Goal: Task Accomplishment & Management: Manage account settings

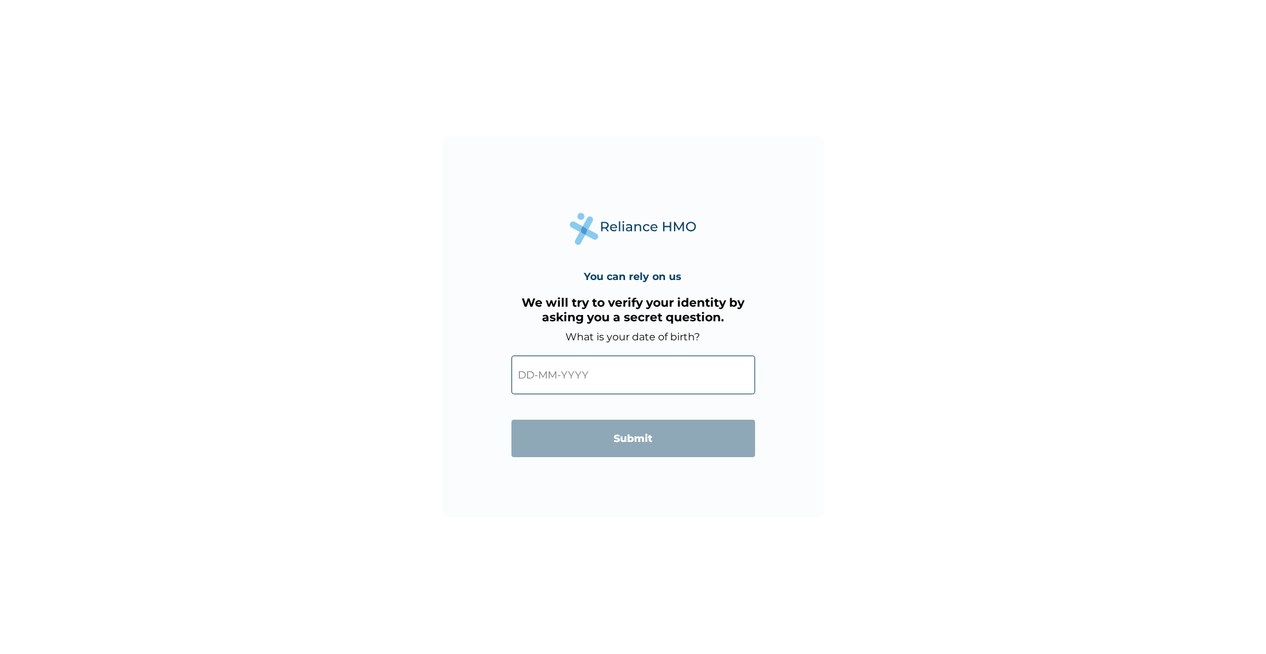
click at [565, 373] on input "text" at bounding box center [633, 374] width 244 height 39
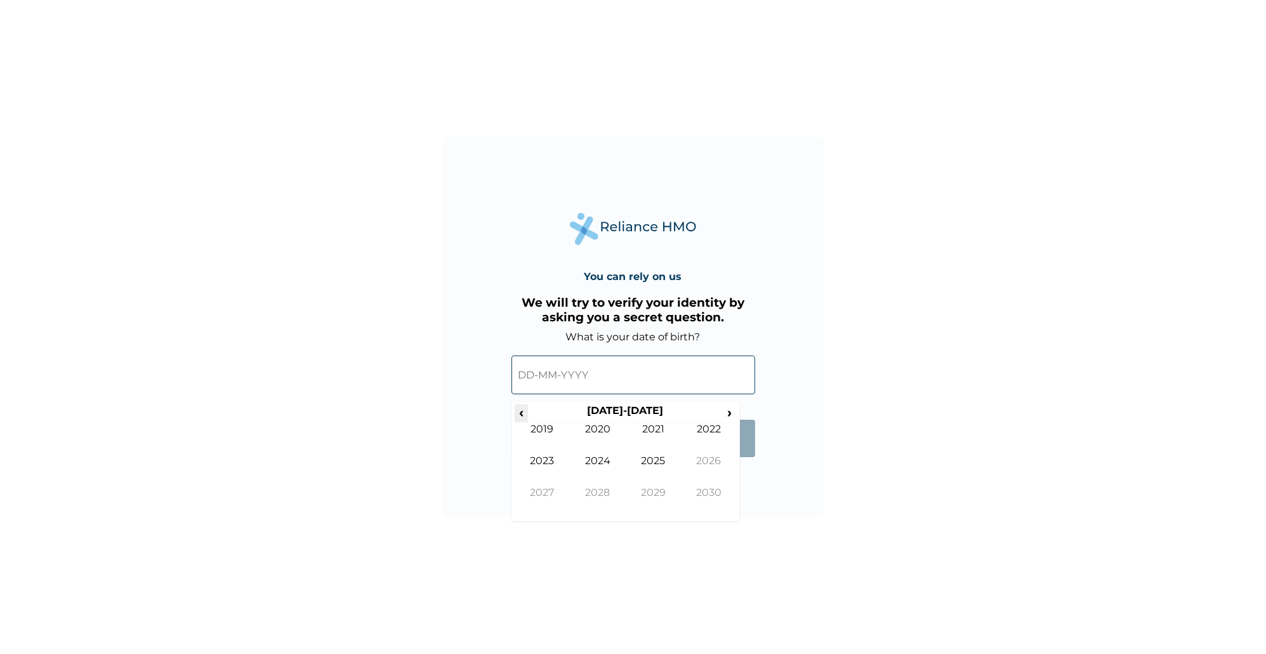
click at [525, 414] on span "‹" at bounding box center [521, 412] width 13 height 16
click at [586, 495] on td "1988" at bounding box center [598, 502] width 56 height 32
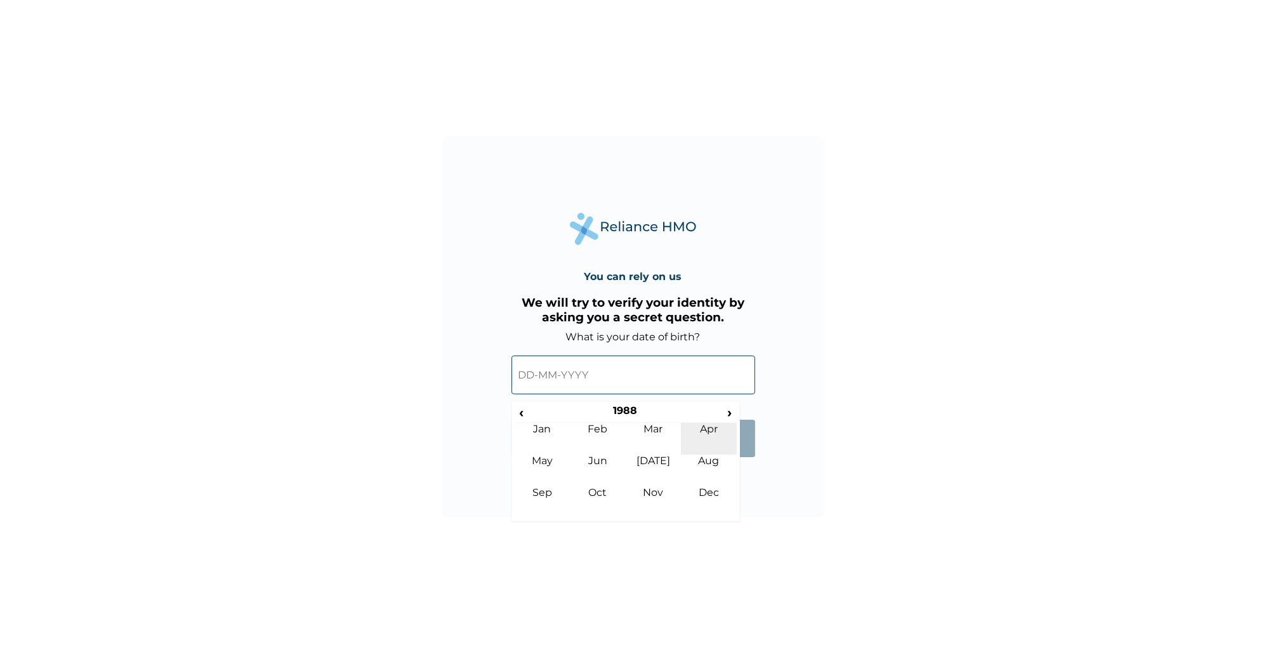
click at [686, 446] on td "Apr" at bounding box center [709, 439] width 56 height 32
click at [598, 523] on td "26" at bounding box center [594, 520] width 32 height 18
type input "[DATE]"
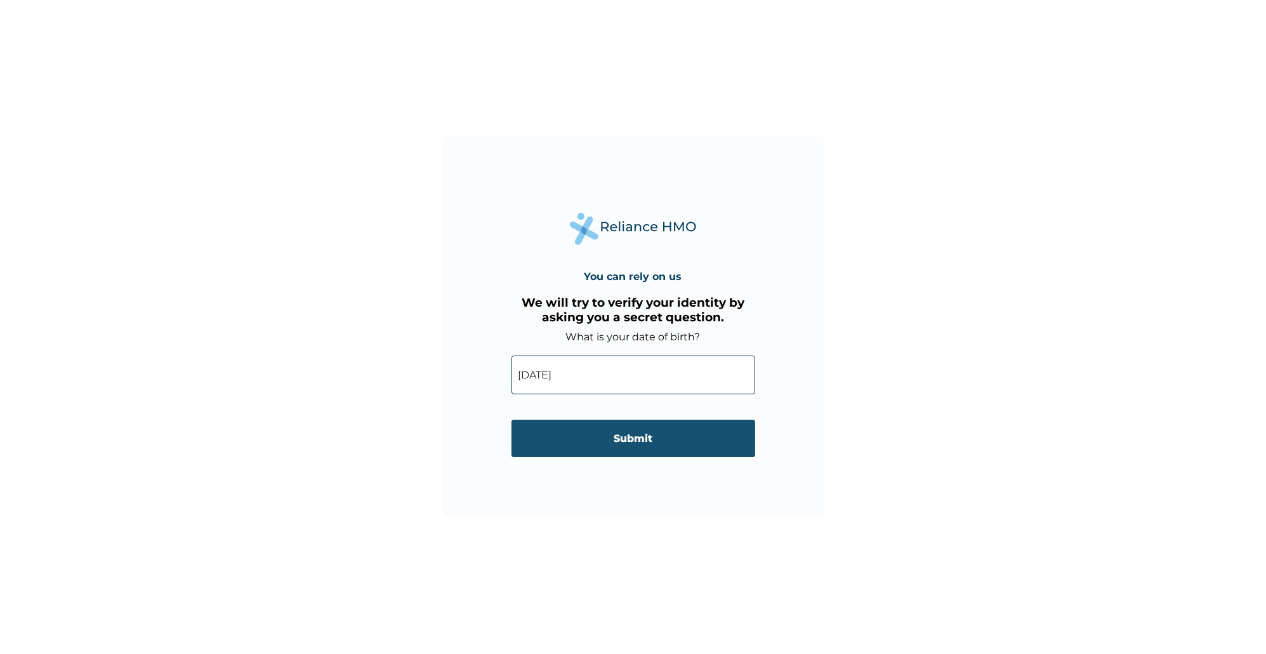
click at [630, 454] on input "Submit" at bounding box center [633, 437] width 244 height 37
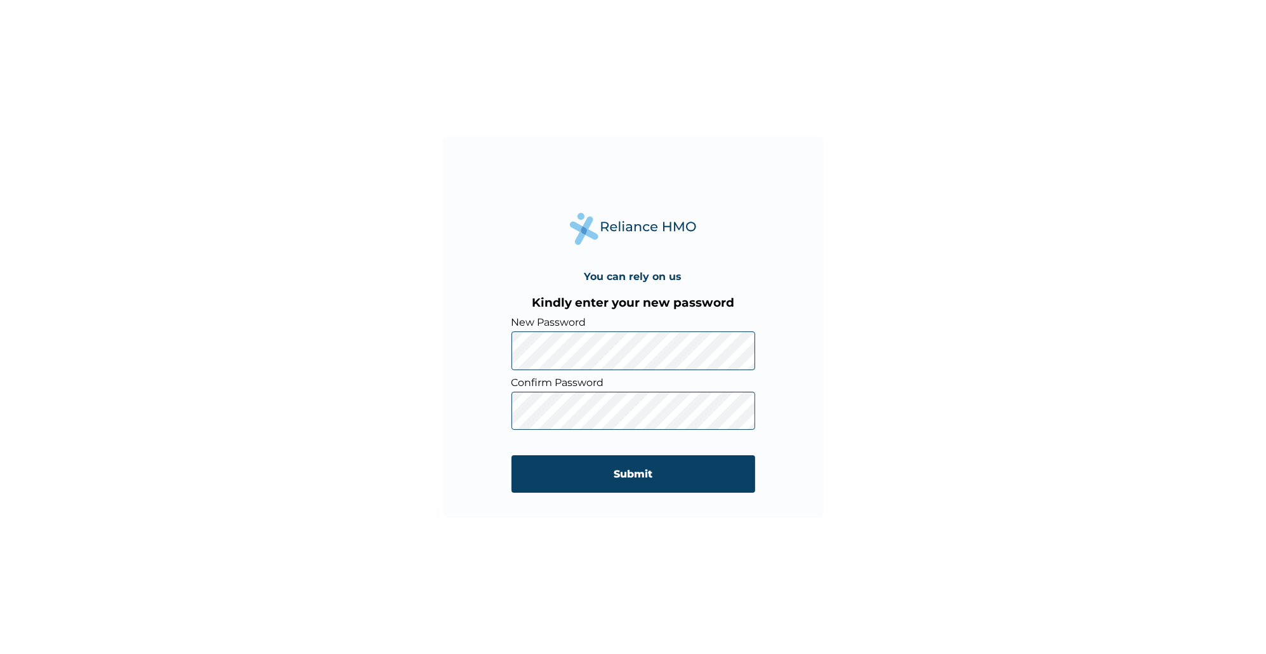
click at [441, 353] on div "You can rely on us Kindly enter your new password New Password Confirm Password…" at bounding box center [633, 327] width 1266 height 654
click at [650, 475] on input "Submit" at bounding box center [633, 473] width 244 height 37
